Goal: Transaction & Acquisition: Book appointment/travel/reservation

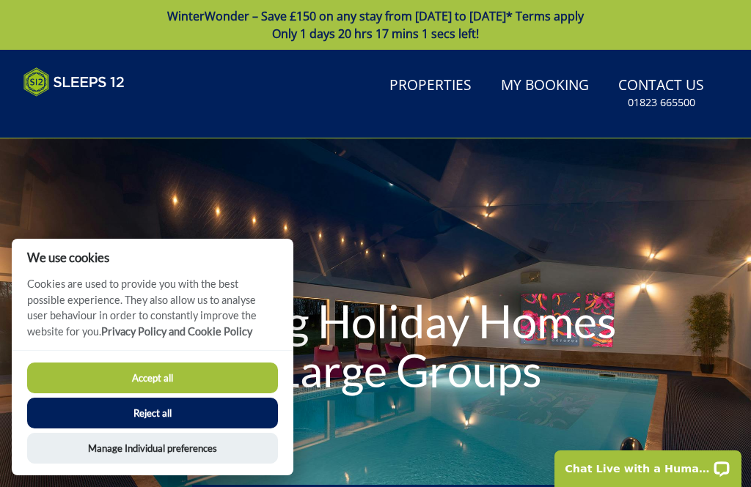
click at [83, 416] on button "Reject all" at bounding box center [152, 413] width 251 height 31
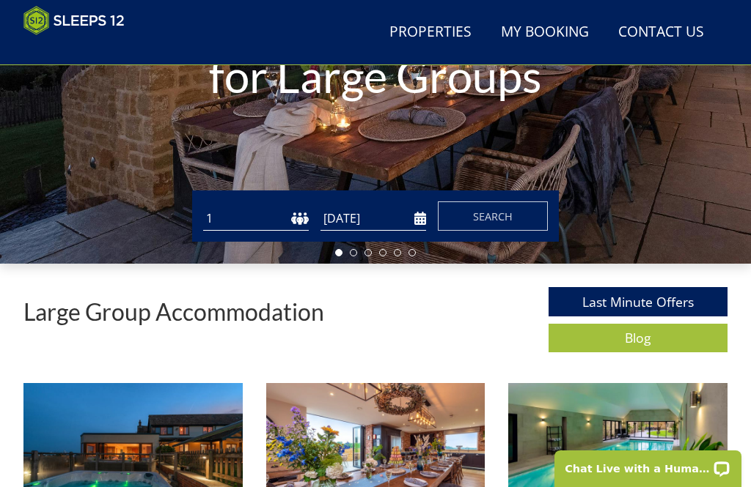
click at [304, 222] on select "1 2 3 4 5 6 7 8 9 10 11 12 13 14 15 16 17 18 19 20 21 22 23 24 25 26 27 28 29 3…" at bounding box center [256, 219] width 106 height 24
select select "10"
click at [350, 219] on input "[DATE]" at bounding box center [373, 219] width 106 height 24
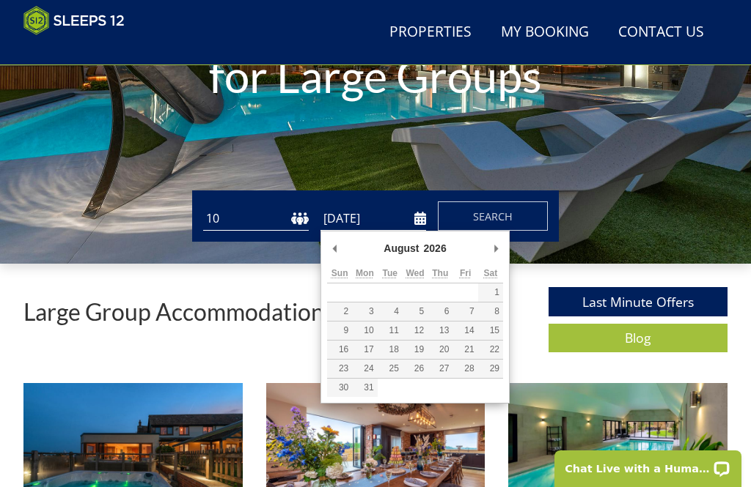
click at [7, 228] on div "Guests 1 2 3 4 5 6 7 8 9 10 11 12 13 14 15 16 17 18 19 20 21 22 23 24 25 26 27 …" at bounding box center [375, 216] width 751 height 51
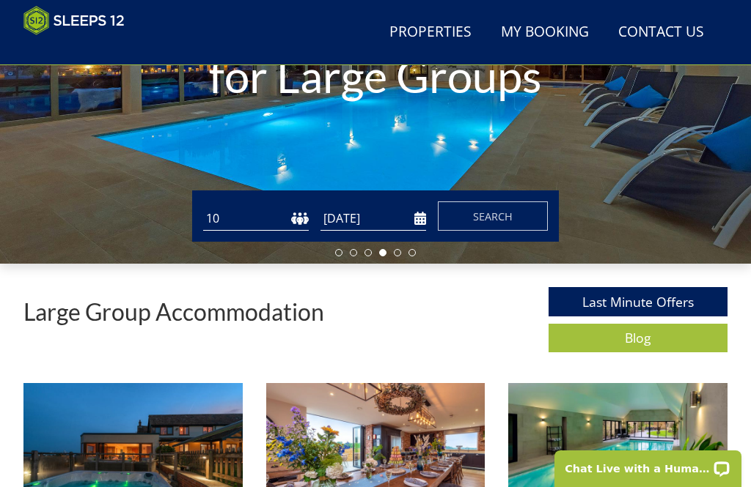
click at [364, 208] on input "[DATE]" at bounding box center [373, 219] width 106 height 24
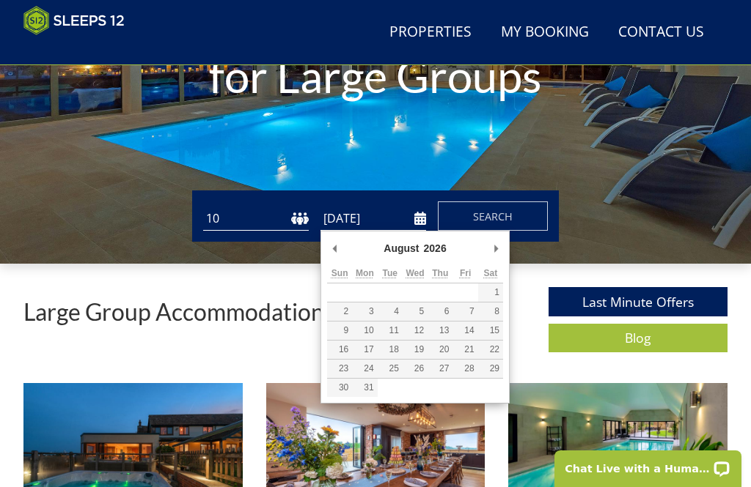
click at [436, 246] on select "2025 2026 2027 2028 2029 2030 2031 2032 2033 2034 2035 2036" at bounding box center [442, 248] width 40 height 15
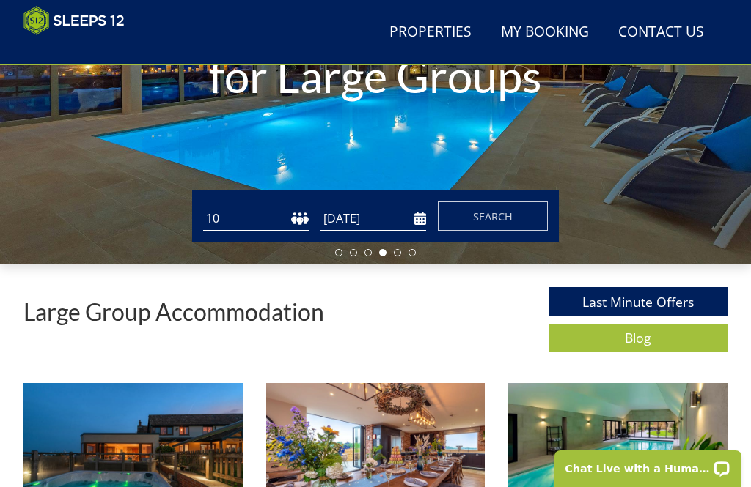
click at [414, 214] on input "20/08/2026" at bounding box center [373, 219] width 106 height 24
click at [412, 216] on input "27/08/2026" at bounding box center [373, 219] width 106 height 24
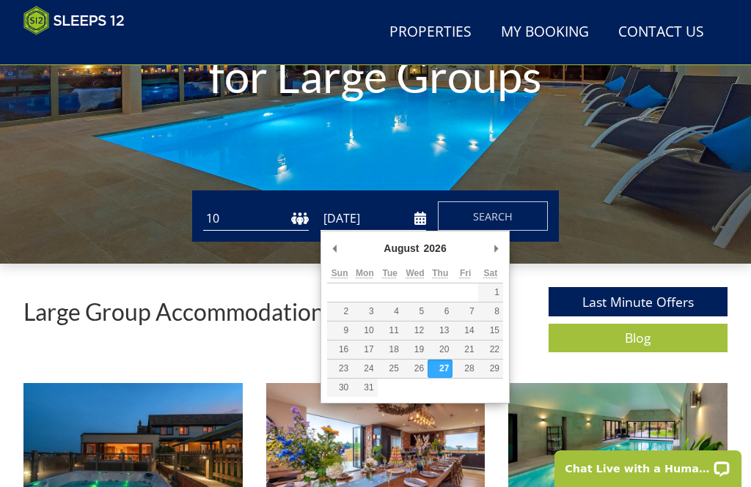
type input "20/08/2026"
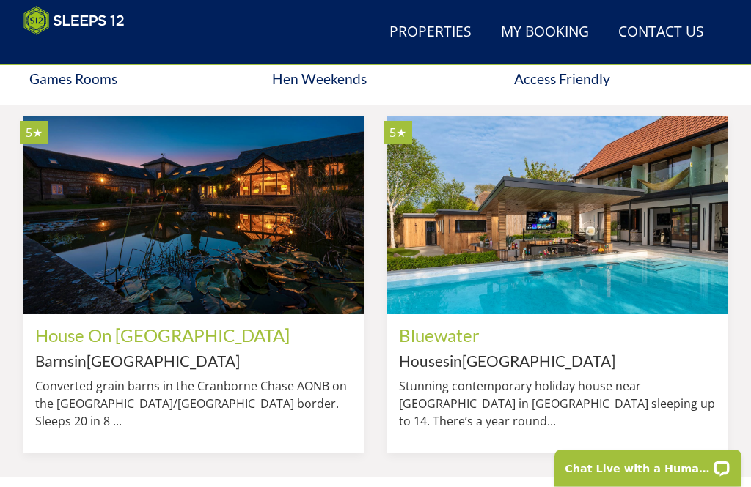
scroll to position [1044, 0]
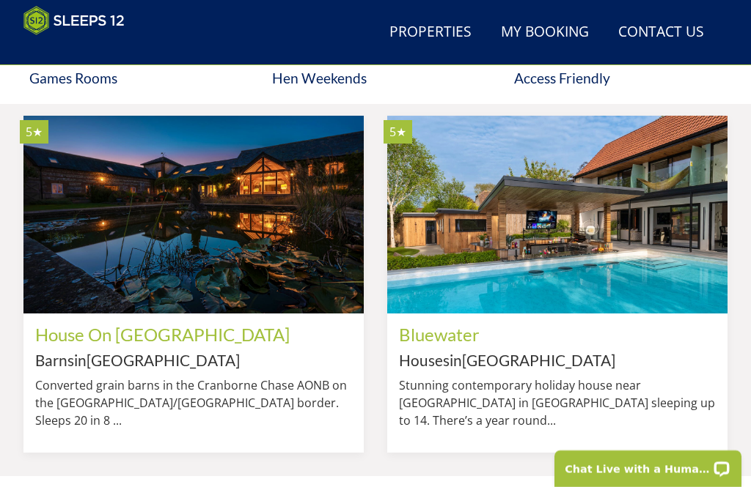
click at [48, 340] on link "House On [GEOGRAPHIC_DATA]" at bounding box center [162, 334] width 254 height 21
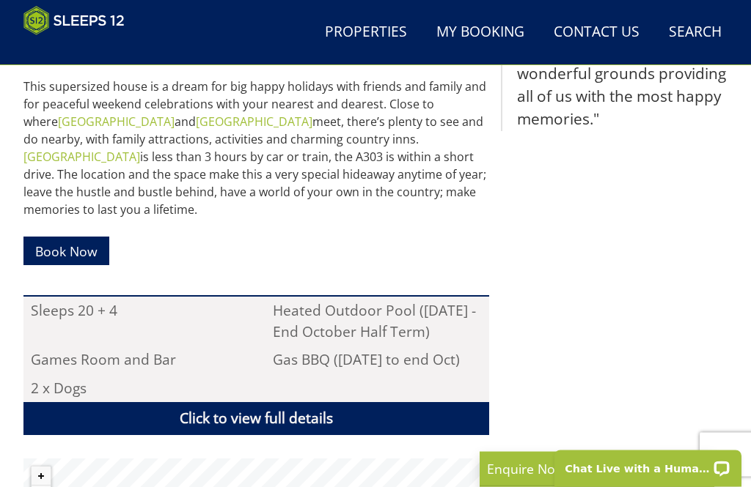
scroll to position [790, 0]
click at [177, 402] on link "Click to view full details" at bounding box center [255, 418] width 465 height 33
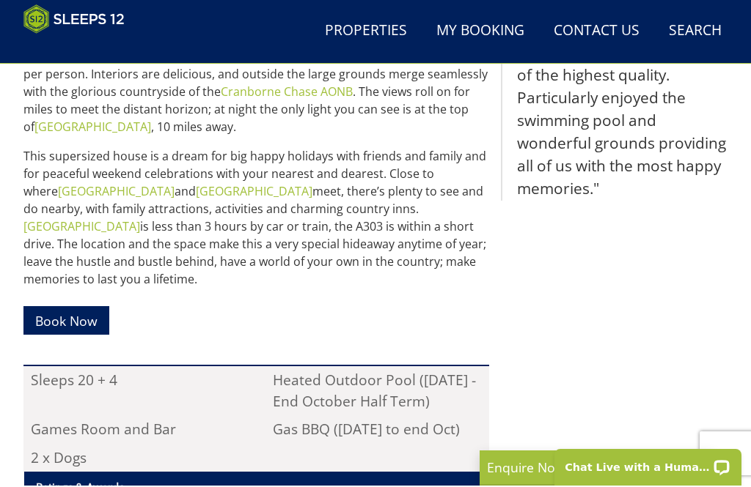
scroll to position [721, 0]
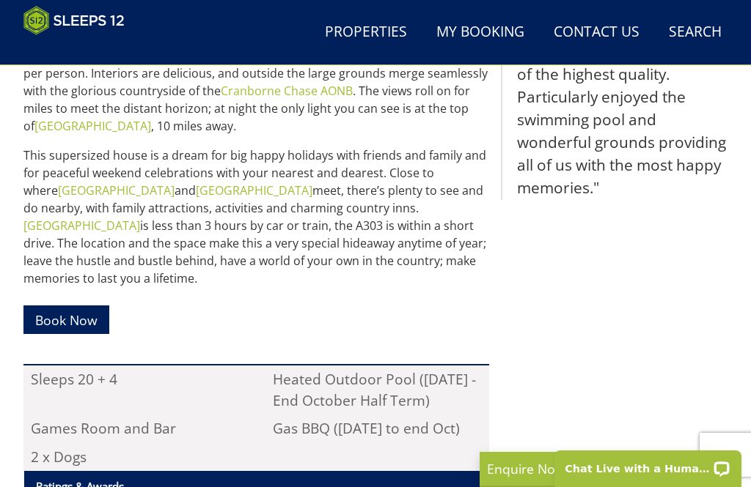
click at [54, 306] on link "Book Now" at bounding box center [66, 320] width 86 height 29
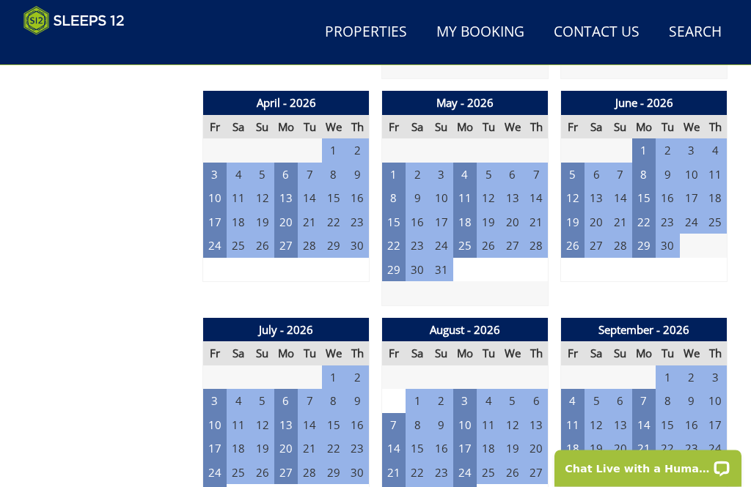
scroll to position [1009, 0]
click at [467, 437] on td "17" at bounding box center [464, 449] width 23 height 24
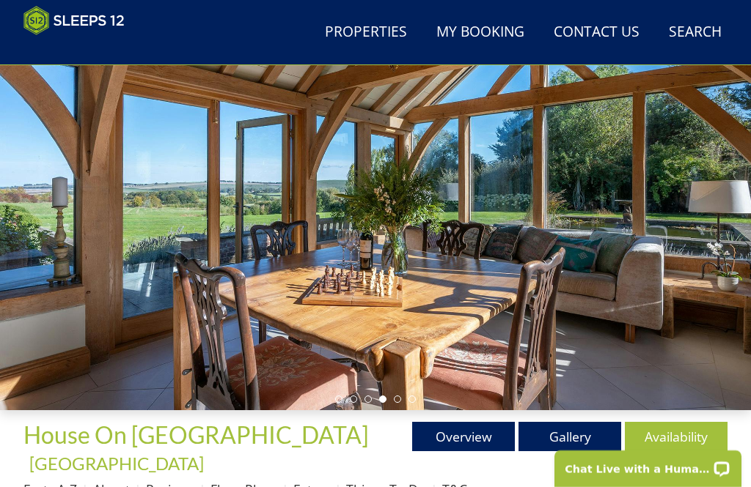
scroll to position [113, 0]
